Goal: Information Seeking & Learning: Learn about a topic

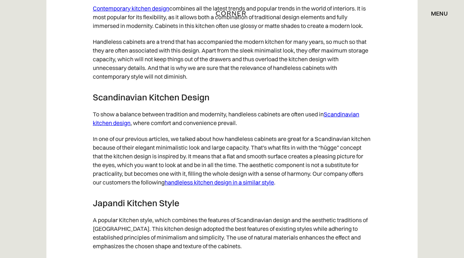
scroll to position [3621, 0]
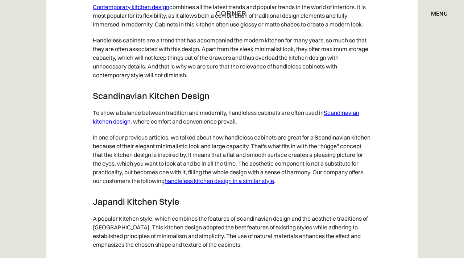
click at [348, 122] on link "Scandinavian kitchen design" at bounding box center [226, 117] width 266 height 16
click at [222, 185] on link "handleless kitchen design in a similar style" at bounding box center [219, 180] width 109 height 7
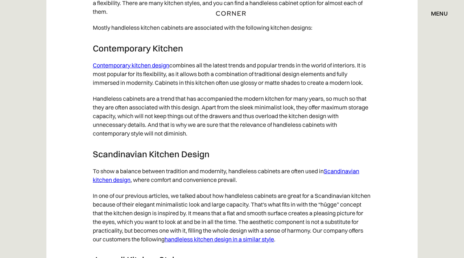
scroll to position [3563, 0]
click at [156, 69] on link "Contemporary kitchen design" at bounding box center [131, 65] width 76 height 7
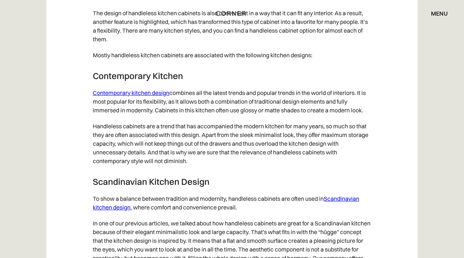
scroll to position [3547, 0]
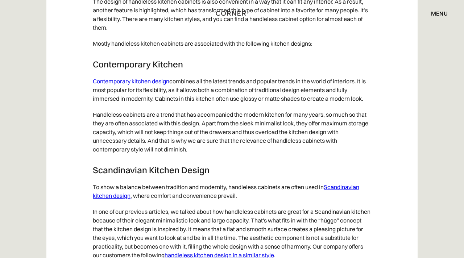
click at [335, 194] on link "Scandinavian kitchen design" at bounding box center [226, 191] width 266 height 16
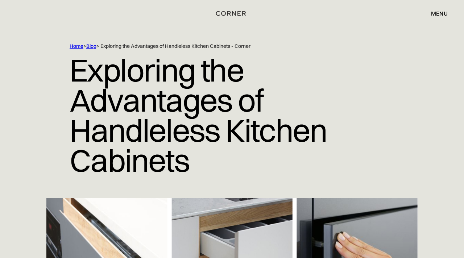
scroll to position [0, 0]
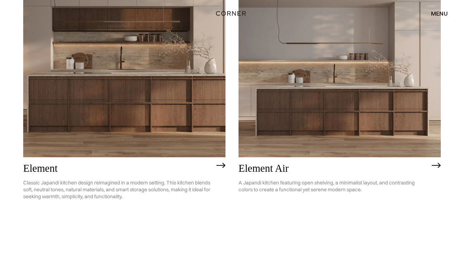
scroll to position [645, 0]
